Goal: Transaction & Acquisition: Book appointment/travel/reservation

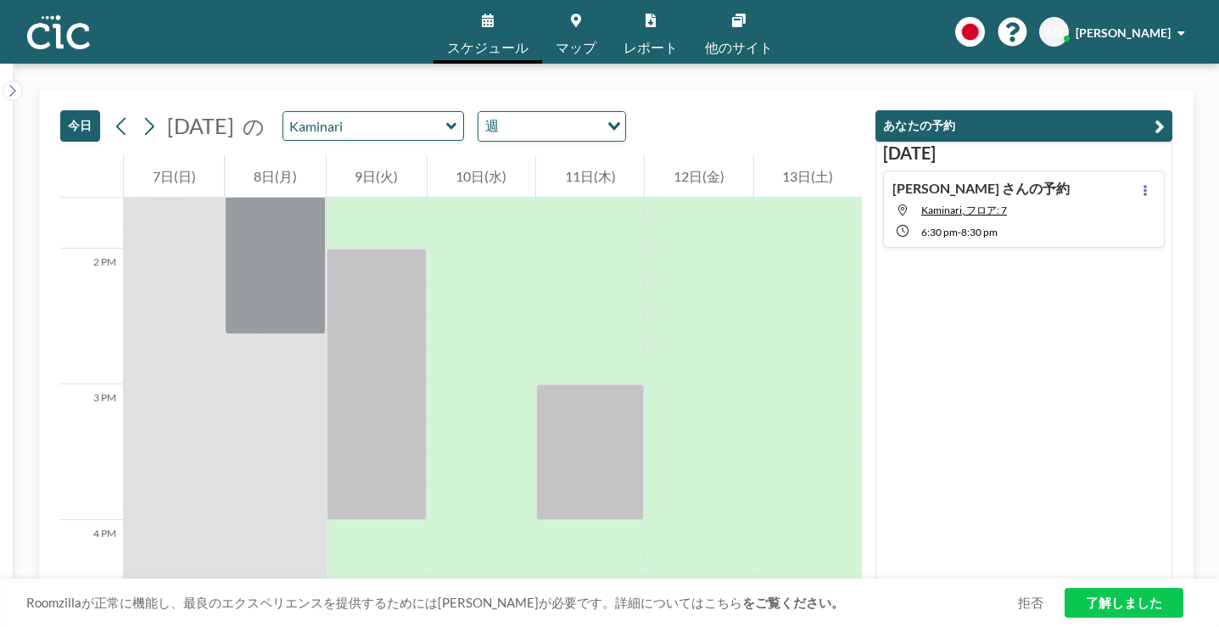
scroll to position [1958, 0]
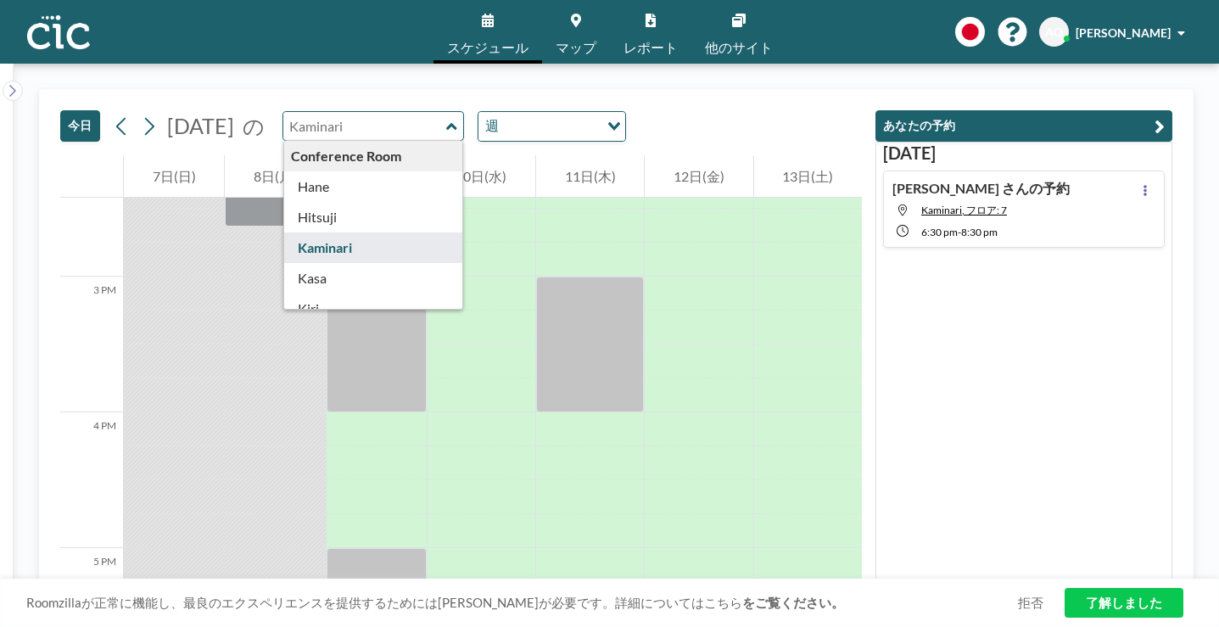
click at [326, 112] on input "text" at bounding box center [364, 126] width 163 height 28
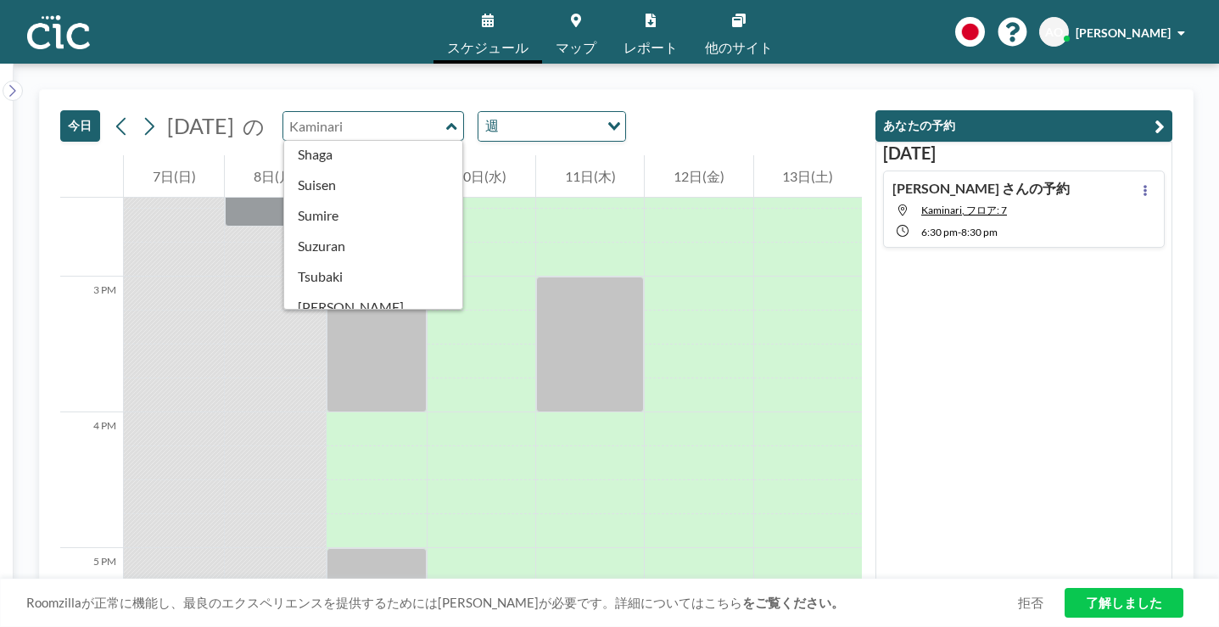
scroll to position [679, 0]
type input "Kaminari"
click at [578, 20] on icon at bounding box center [576, 21] width 10 height 14
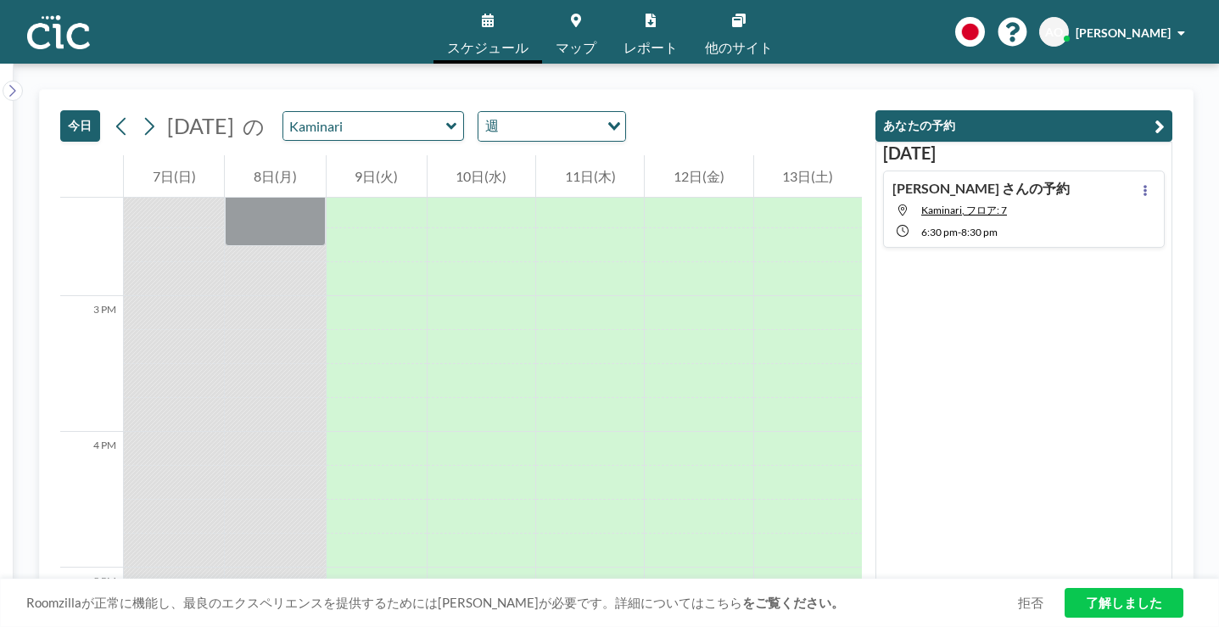
scroll to position [1958, 0]
click at [388, 111] on div at bounding box center [374, 126] width 182 height 30
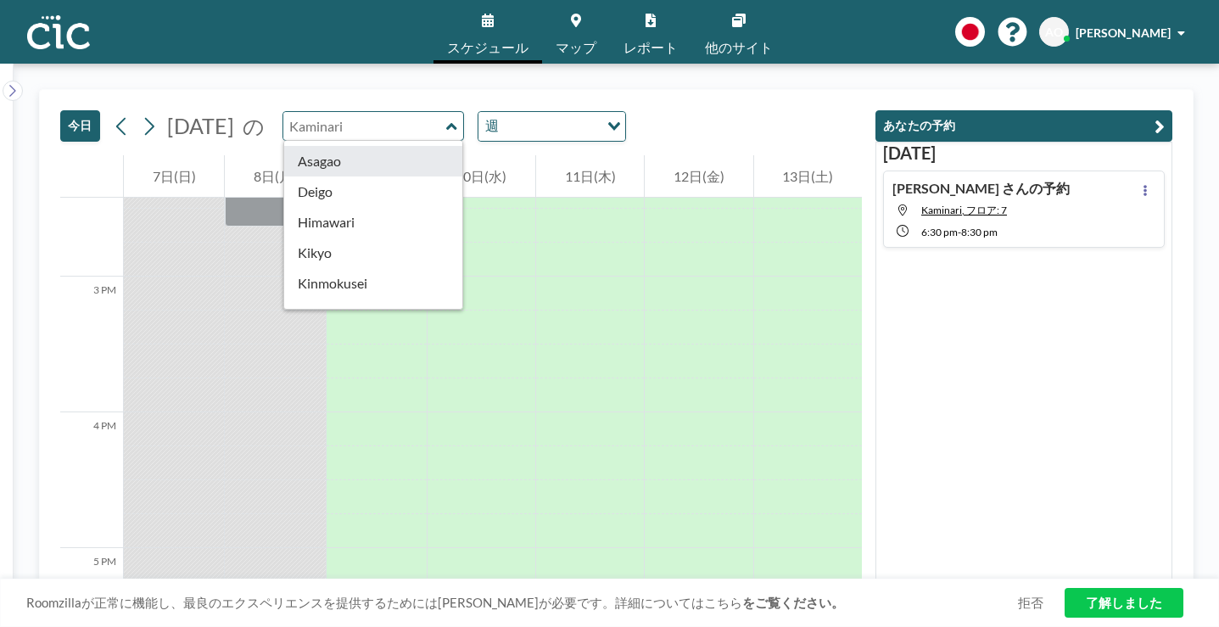
scroll to position [393, 0]
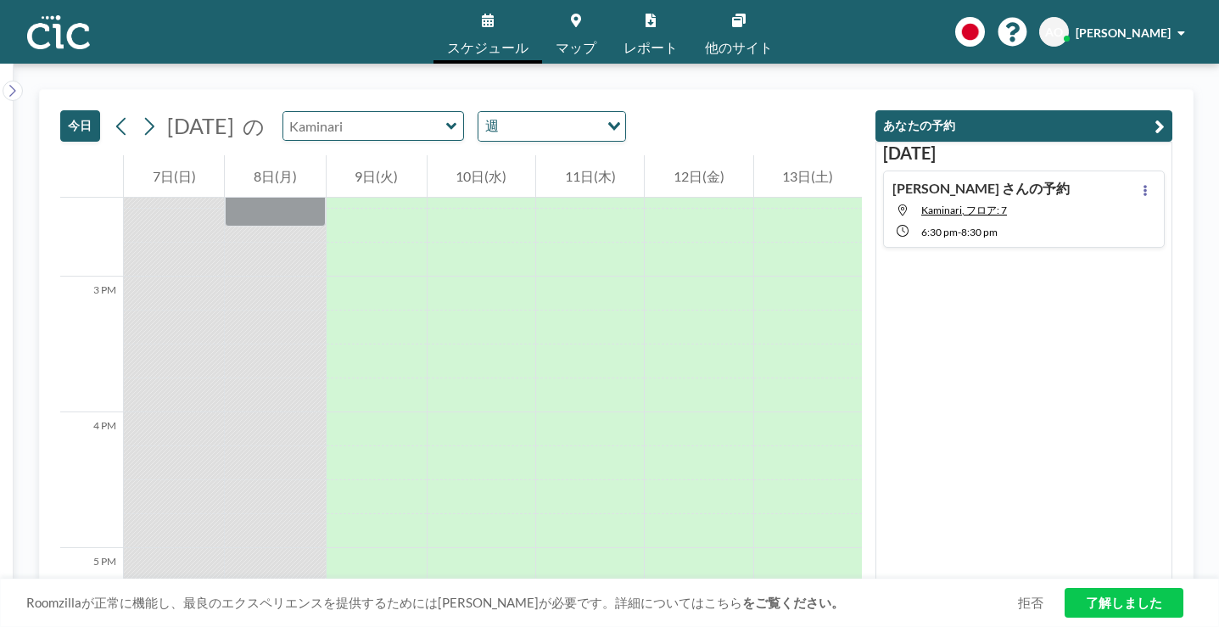
type input "Kaminari"
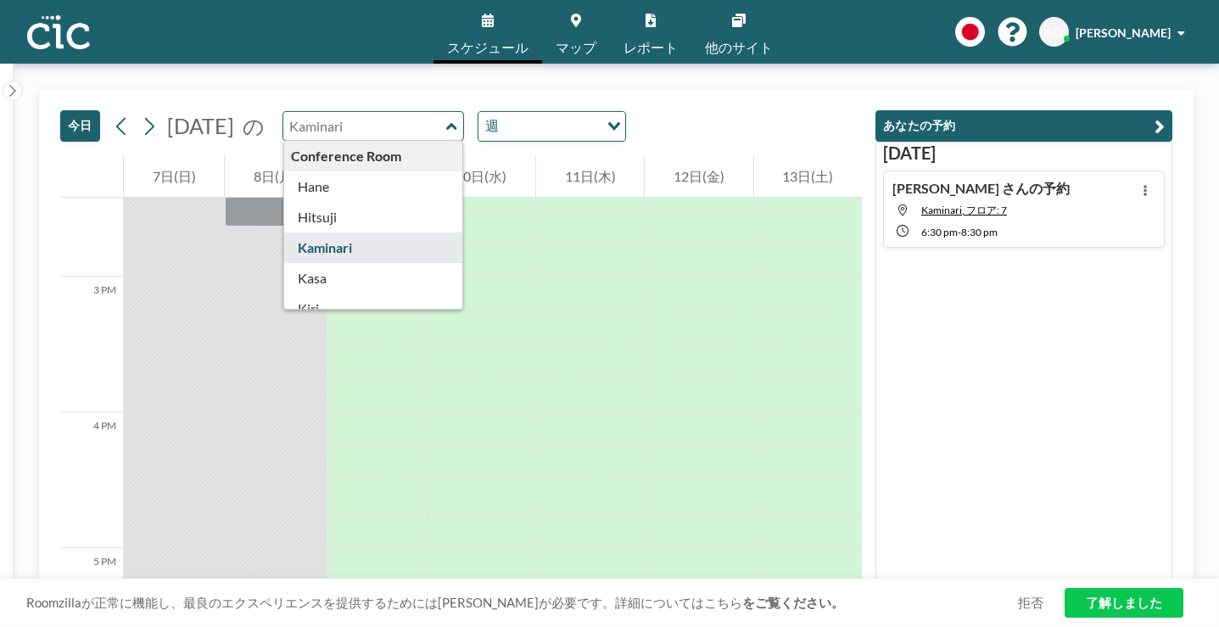
type input "Kaminari"
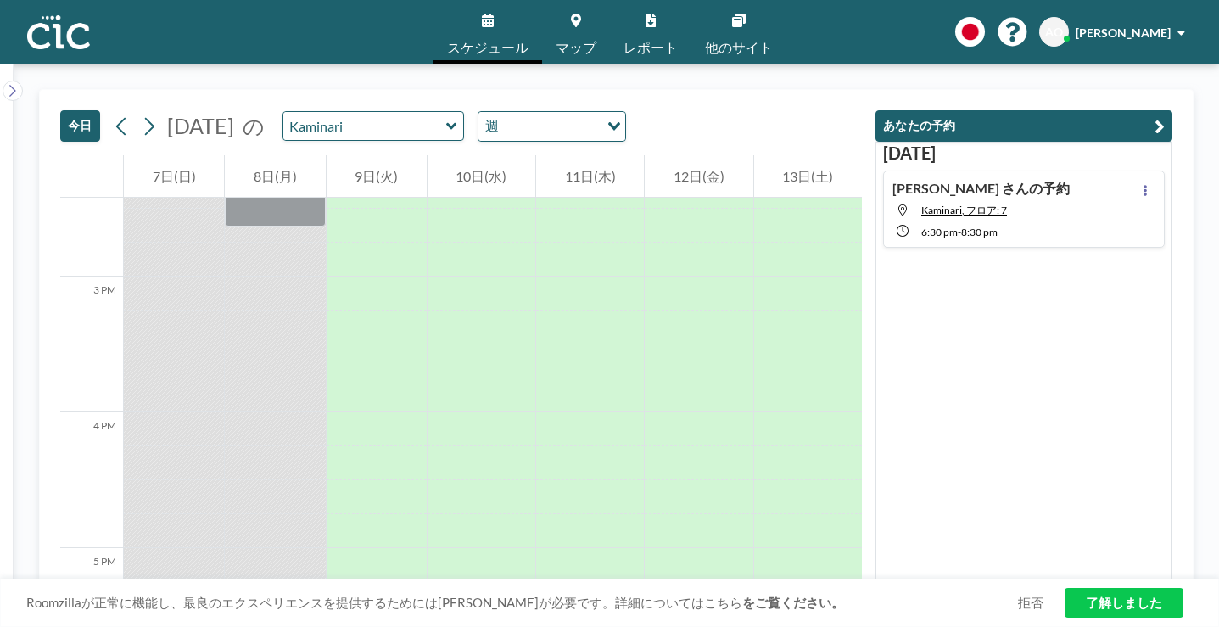
click at [581, 20] on icon at bounding box center [576, 21] width 10 height 14
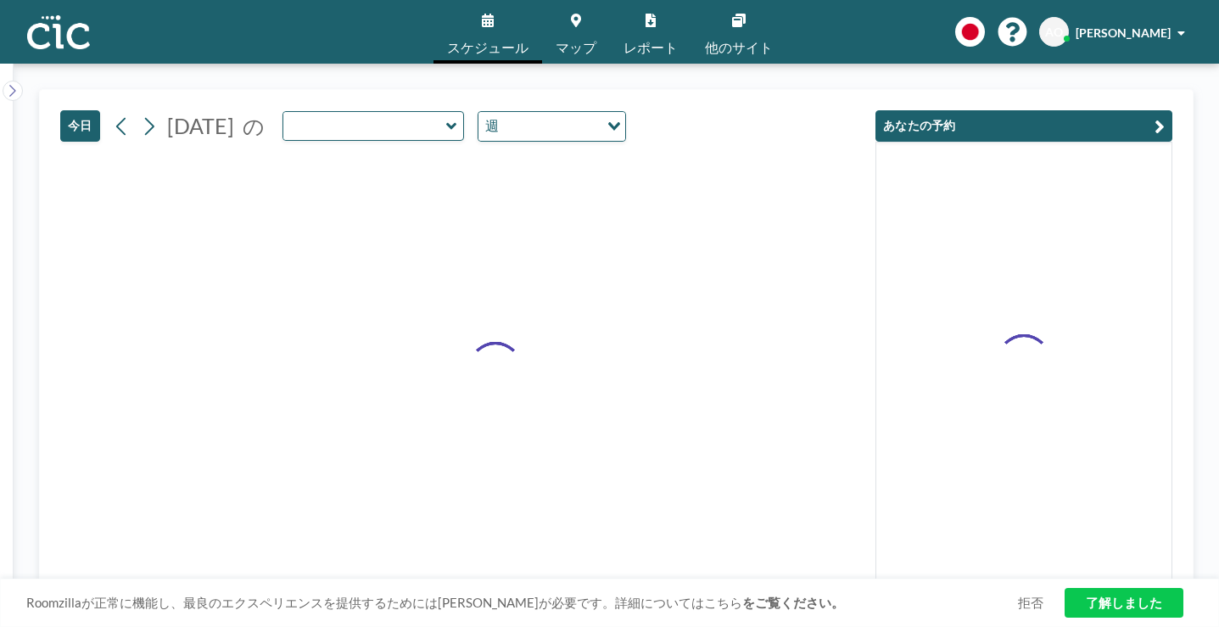
type input "Kaminari"
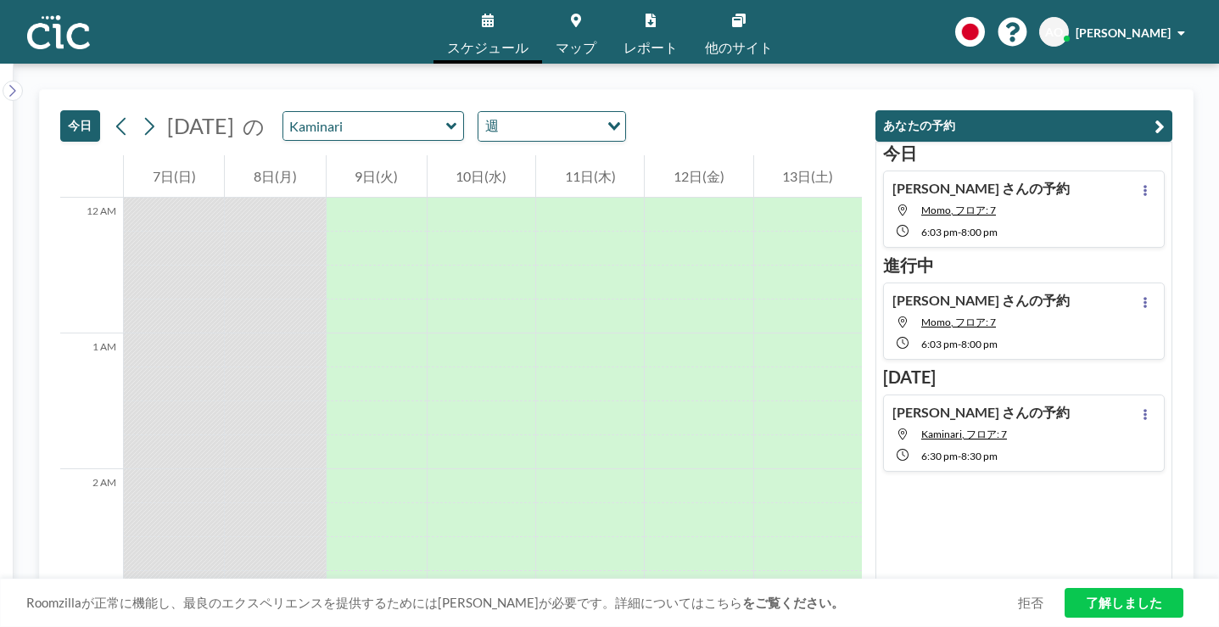
scroll to position [1958, 0]
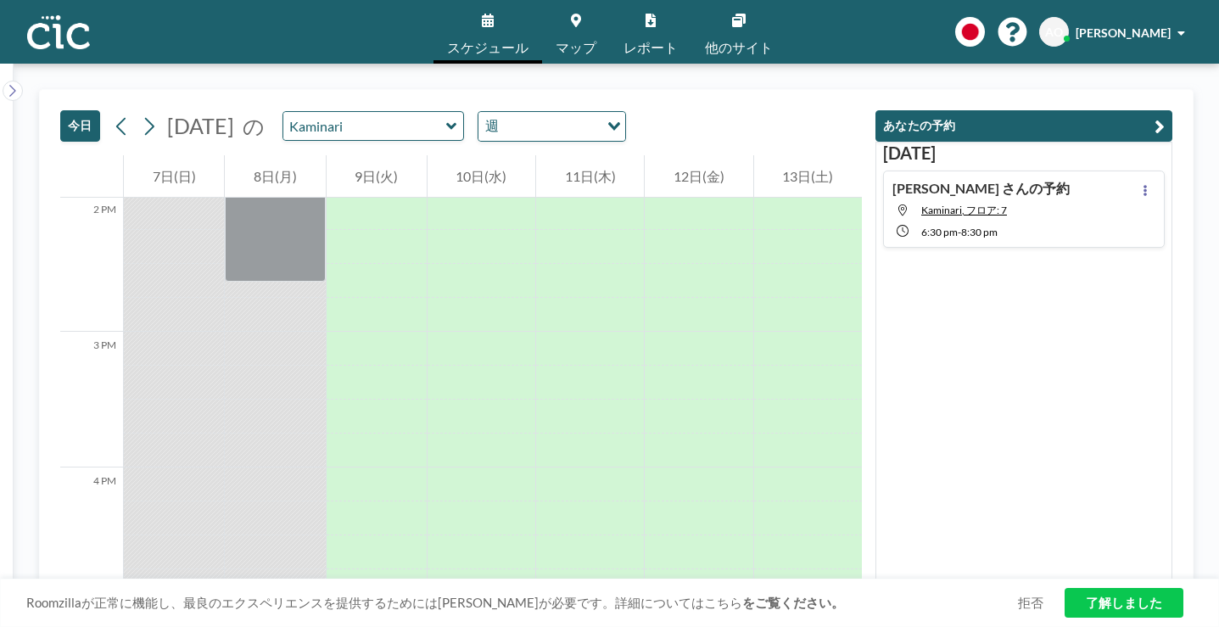
scroll to position [1958, 0]
click at [446, 118] on icon at bounding box center [451, 126] width 11 height 17
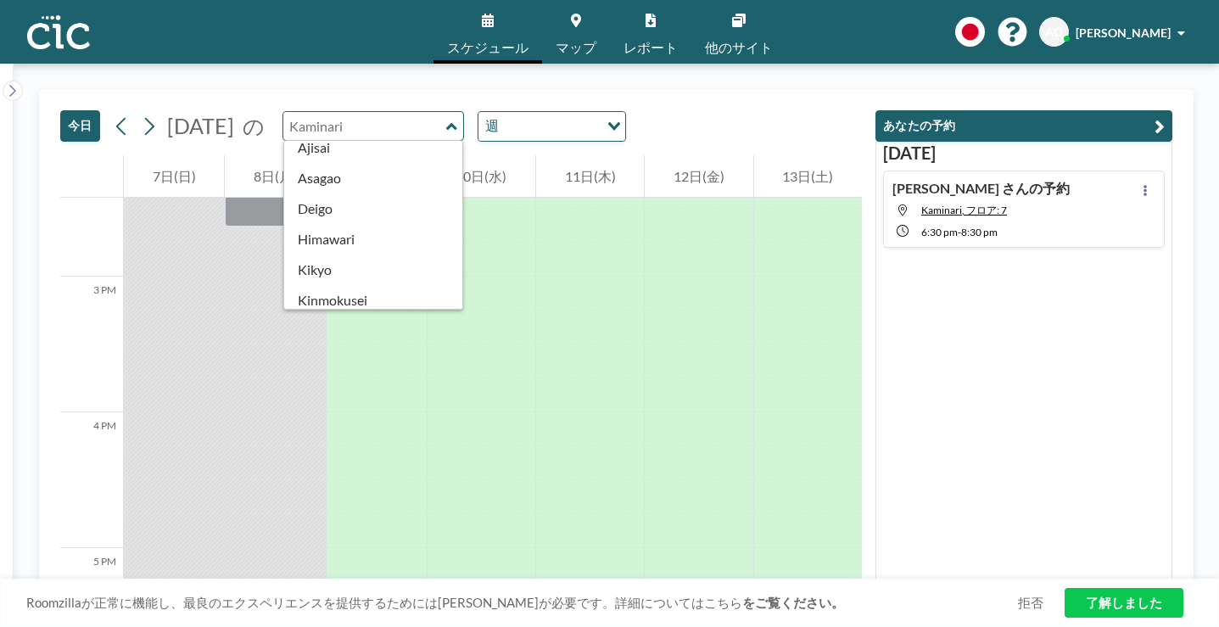
scroll to position [390, 0]
type input "Momo"
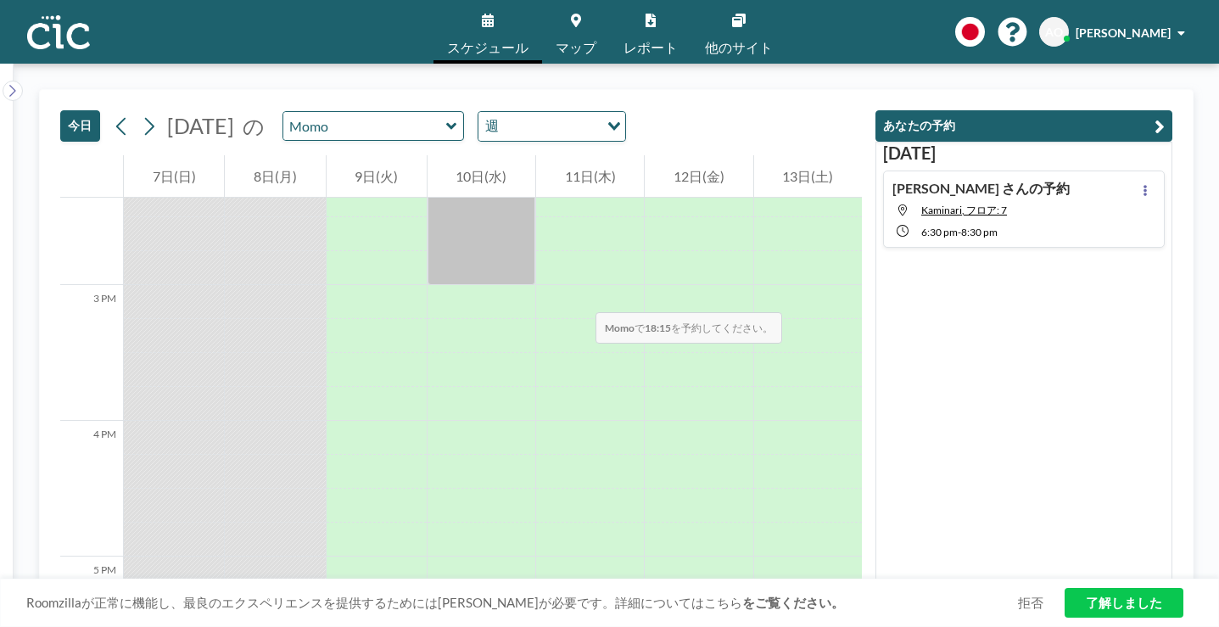
scroll to position [1958, 0]
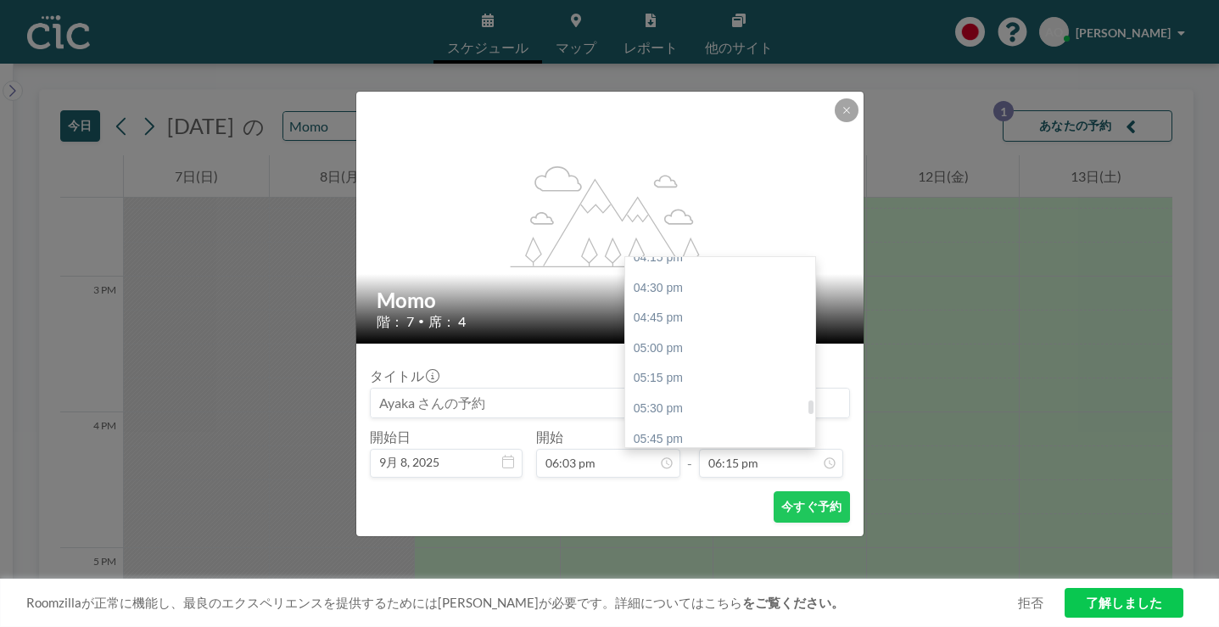
scroll to position [2035, 0]
type input "08:00 pm"
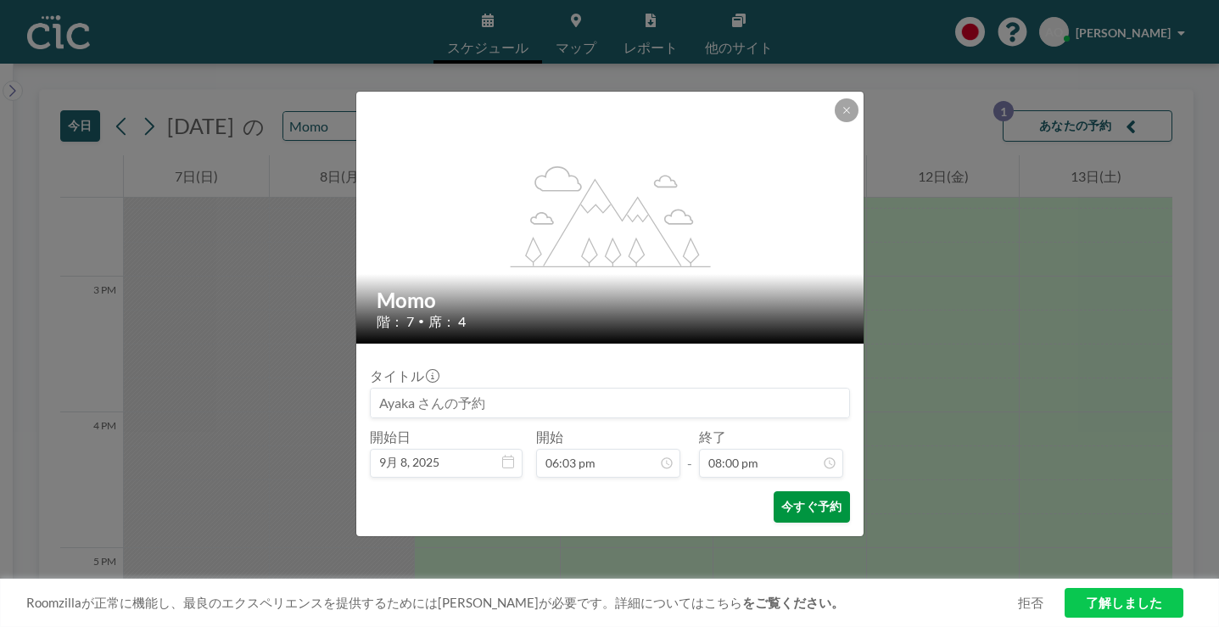
scroll to position [2167, 0]
click at [774, 491] on button "今すぐ予約" at bounding box center [812, 506] width 76 height 31
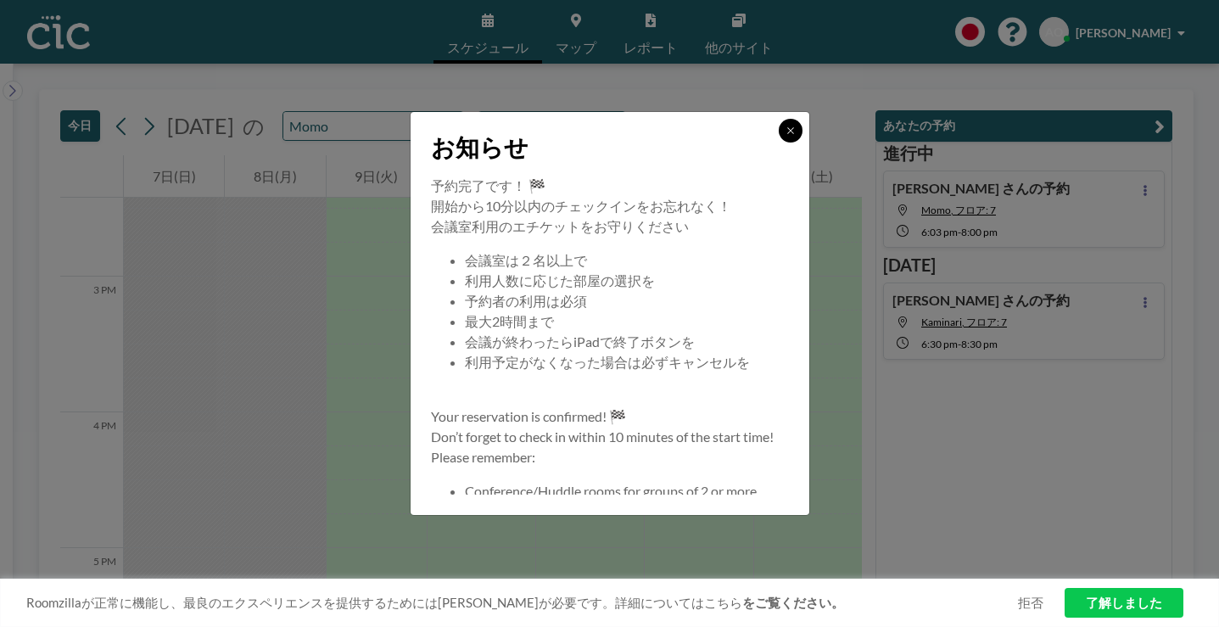
click at [779, 143] on button at bounding box center [791, 131] width 24 height 24
